Goal: Navigation & Orientation: Find specific page/section

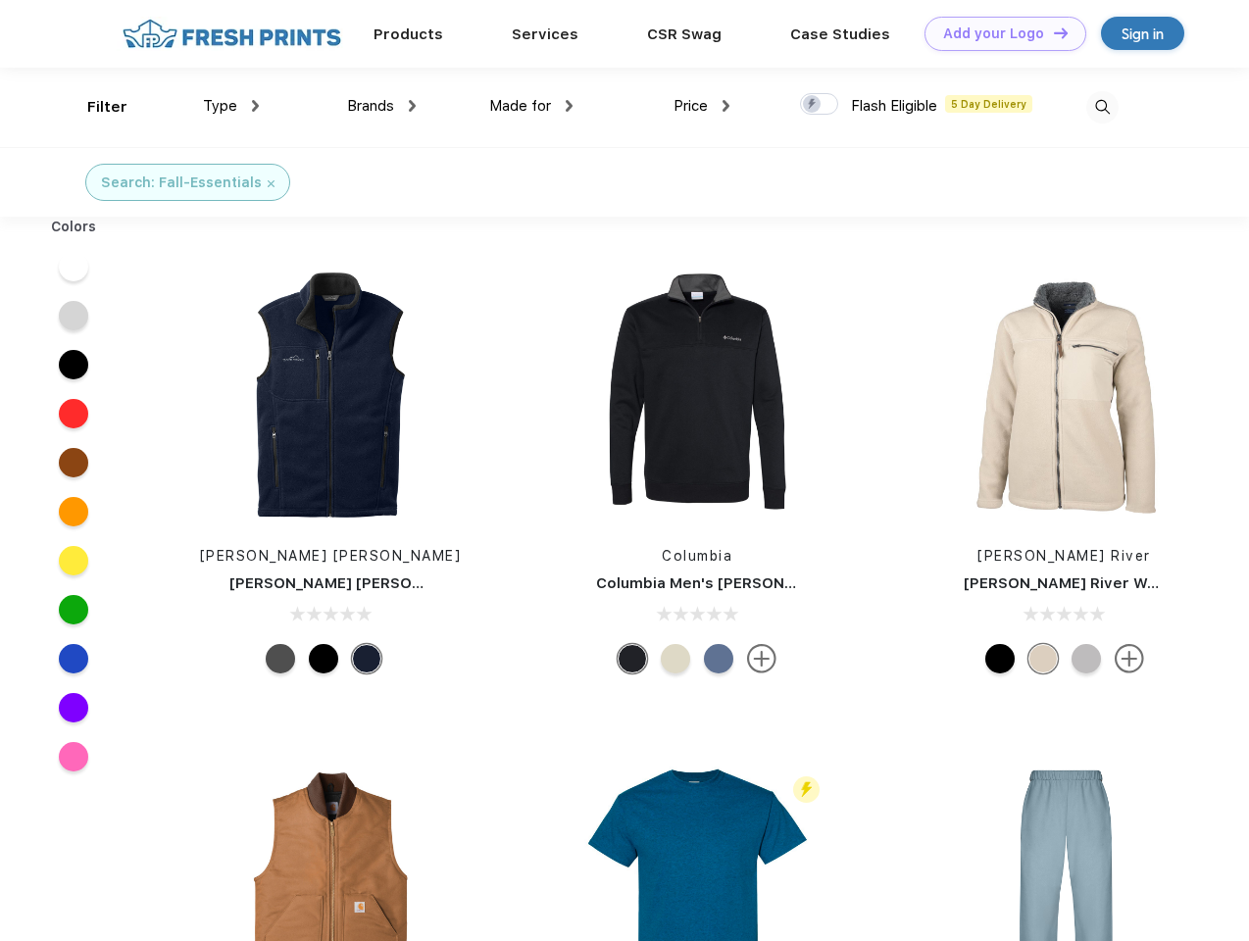
scroll to position [1, 0]
click at [998, 33] on link "Add your Logo Design Tool" at bounding box center [1005, 34] width 162 height 34
click at [0, 0] on div "Design Tool" at bounding box center [0, 0] width 0 height 0
click at [1052, 32] on link "Add your Logo Design Tool" at bounding box center [1005, 34] width 162 height 34
click at [94, 107] on div "Filter" at bounding box center [107, 107] width 40 height 23
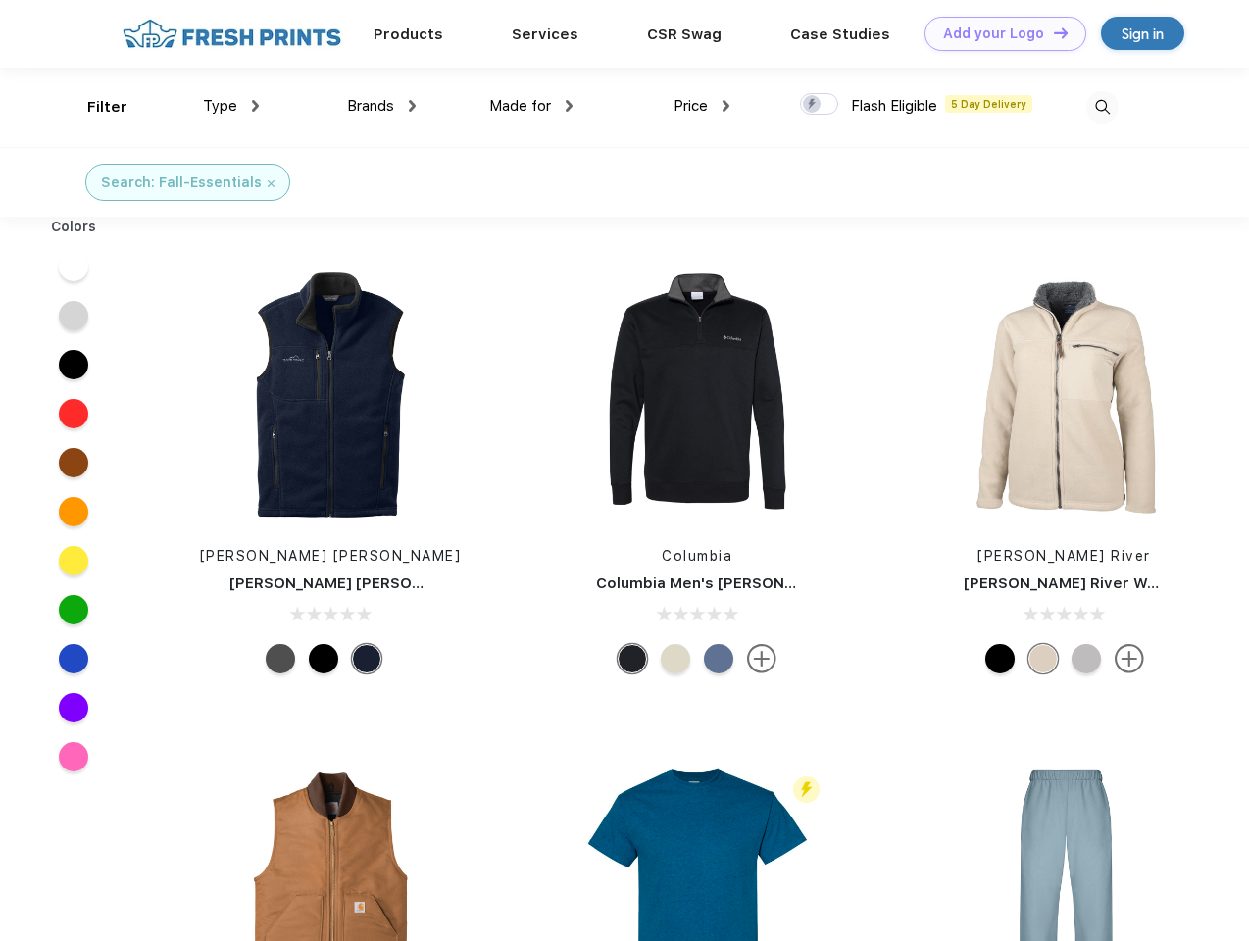
click at [231, 106] on span "Type" at bounding box center [220, 106] width 34 height 18
click at [381, 106] on span "Brands" at bounding box center [370, 106] width 47 height 18
click at [531, 106] on span "Made for" at bounding box center [520, 106] width 62 height 18
click at [702, 106] on span "Price" at bounding box center [690, 106] width 34 height 18
click at [819, 105] on div at bounding box center [819, 104] width 38 height 22
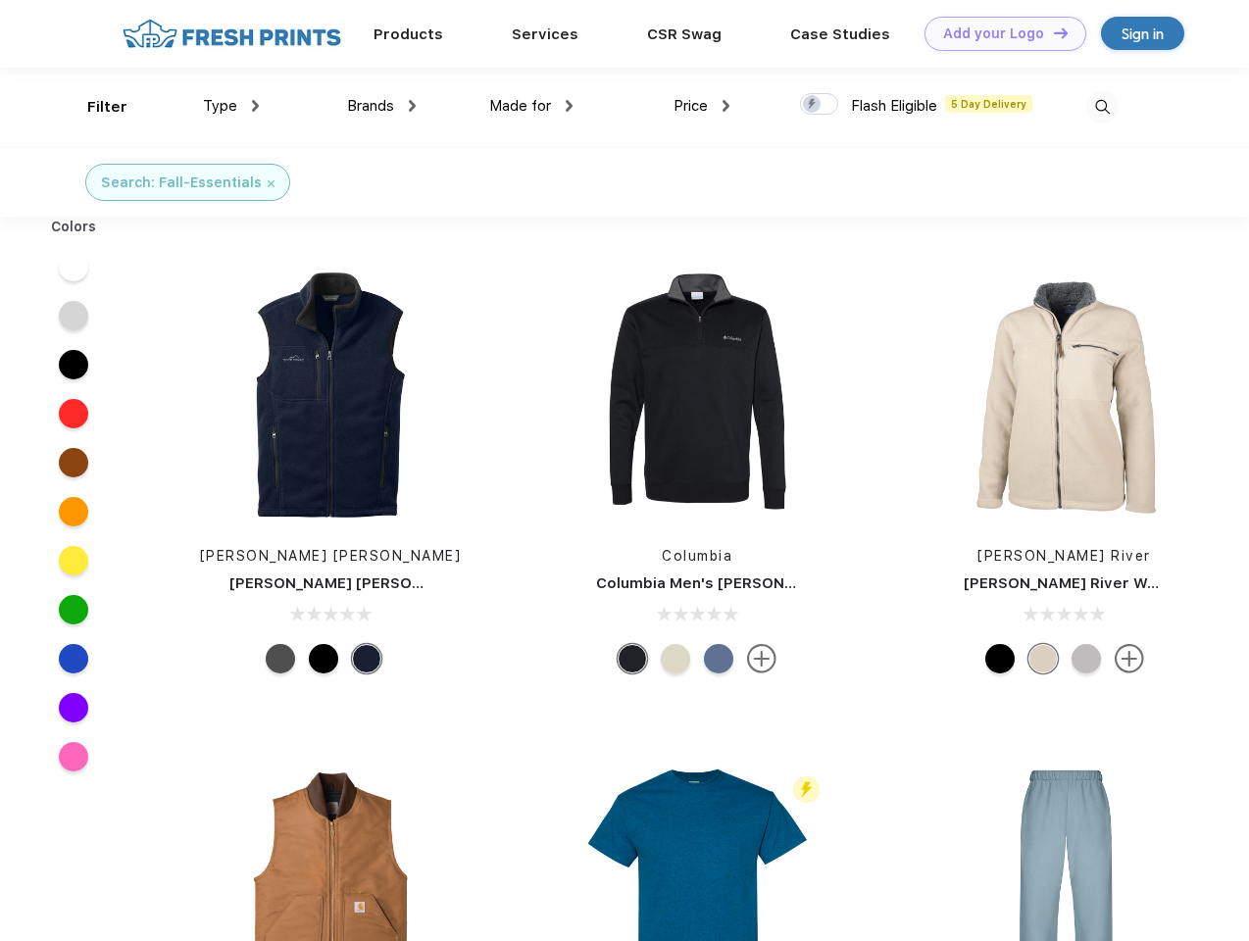
click at [813, 105] on input "checkbox" at bounding box center [806, 98] width 13 height 13
click at [1102, 107] on img at bounding box center [1102, 107] width 32 height 32
